Goal: Task Accomplishment & Management: Manage account settings

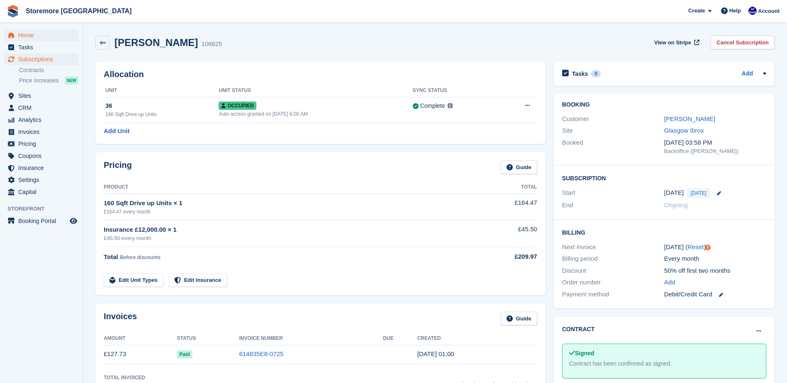
scroll to position [124, 0]
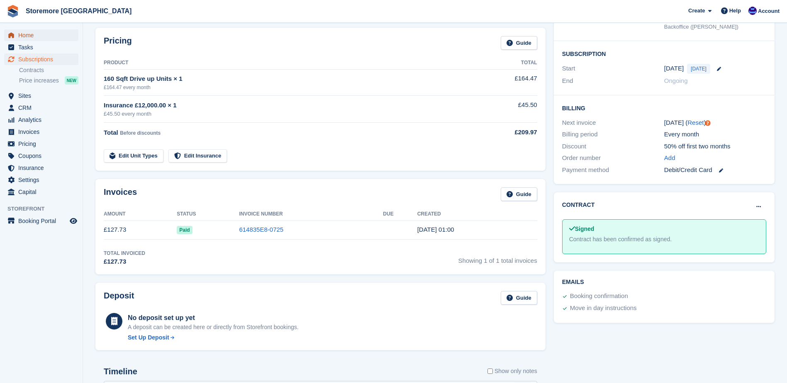
click at [50, 37] on span "Home" at bounding box center [43, 35] width 50 height 12
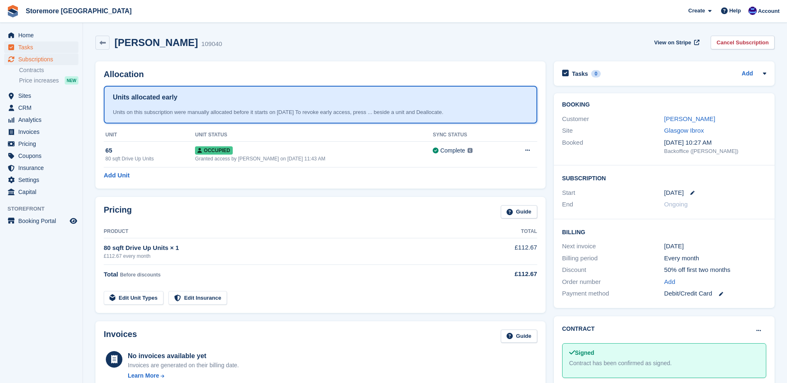
scroll to position [279, 0]
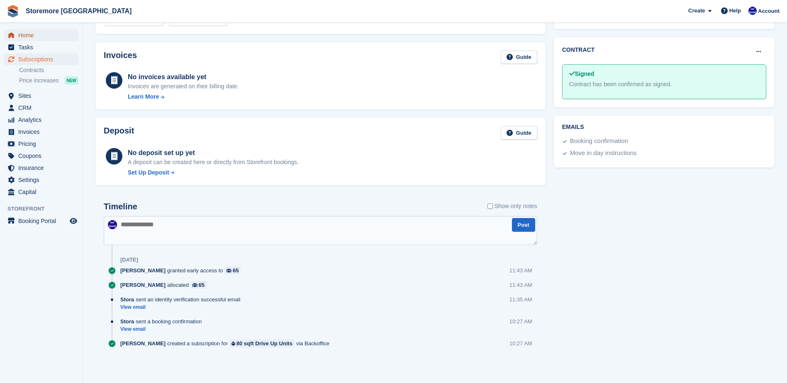
click at [29, 37] on span "Home" at bounding box center [43, 35] width 50 height 12
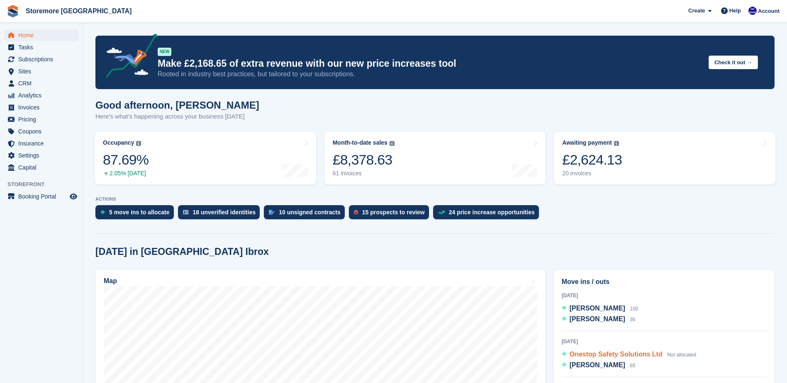
click at [619, 350] on div "Onestop Safety Solutions Ltd Not allocated" at bounding box center [633, 355] width 127 height 11
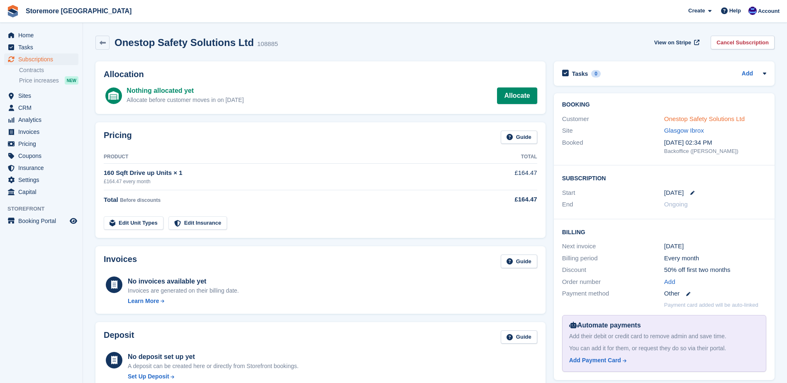
click at [685, 119] on link "Onestop Safety Solutions Ltd" at bounding box center [704, 118] width 81 height 7
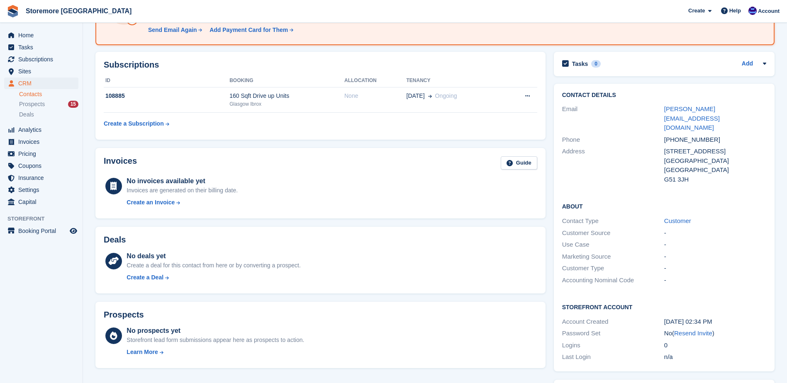
scroll to position [124, 0]
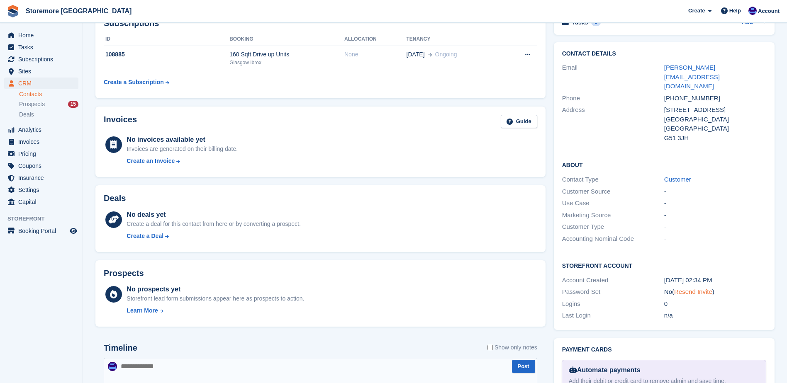
click at [693, 288] on link "Resend Invite" at bounding box center [693, 291] width 38 height 7
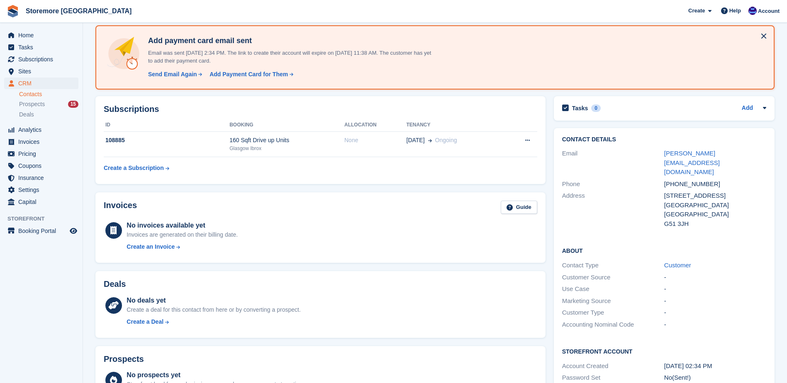
scroll to position [0, 0]
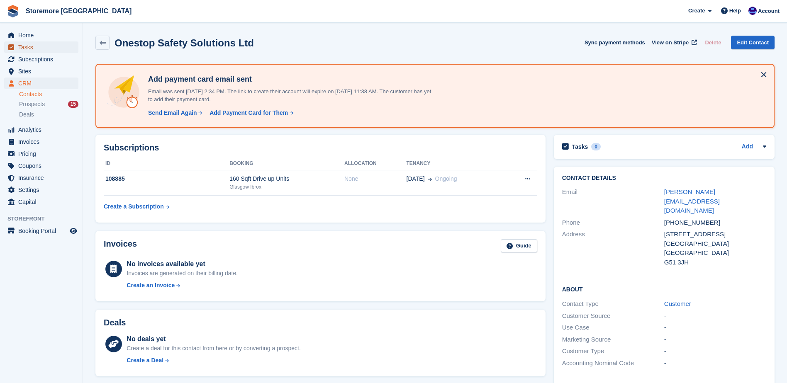
click at [48, 44] on span "Tasks" at bounding box center [43, 47] width 50 height 12
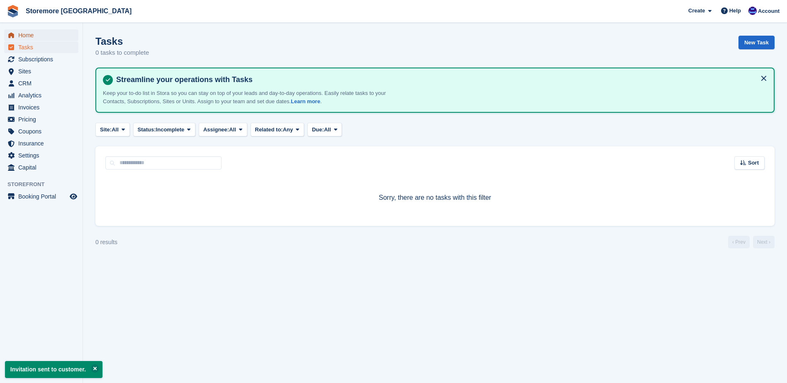
click at [32, 37] on span "Home" at bounding box center [43, 35] width 50 height 12
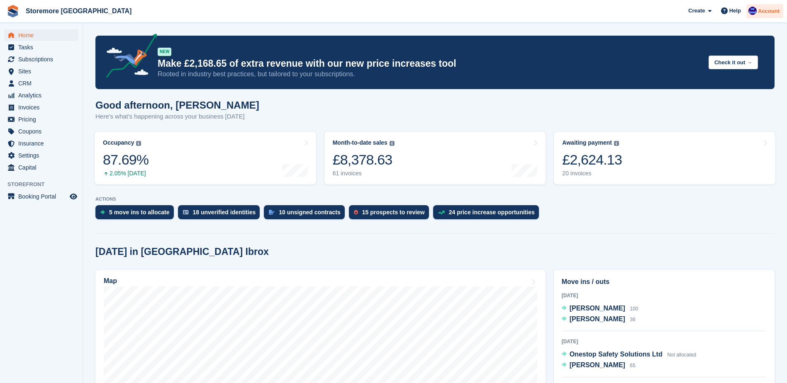
click at [781, 12] on div "Account" at bounding box center [765, 11] width 37 height 15
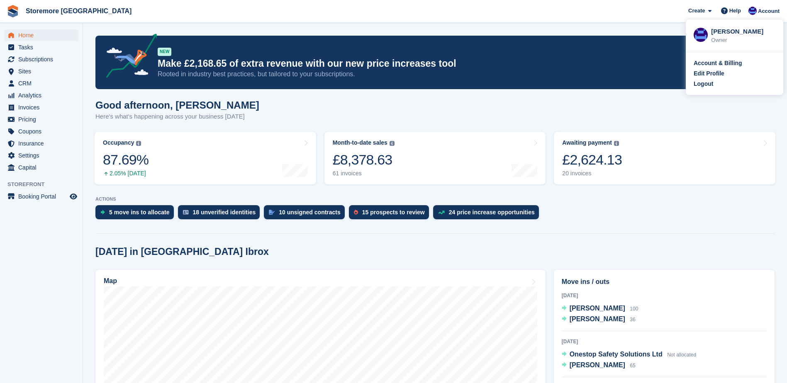
click at [717, 89] on div "Account & Billing Edit Profile Logout" at bounding box center [735, 73] width 98 height 43
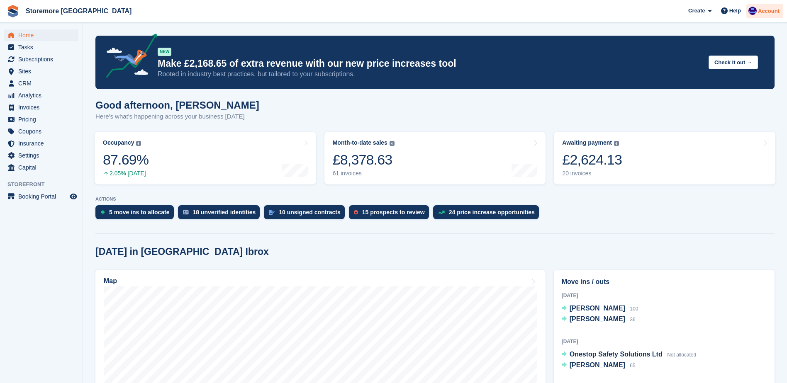
click at [761, 7] on div "Account" at bounding box center [765, 11] width 37 height 15
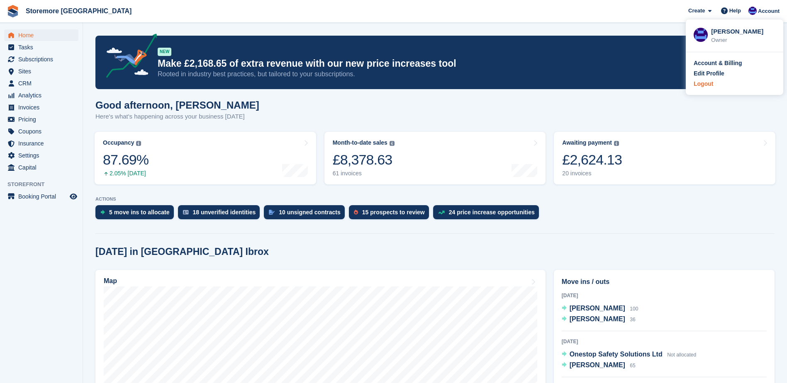
click at [695, 83] on div "Logout" at bounding box center [704, 84] width 20 height 9
